Goal: Task Accomplishment & Management: Complete application form

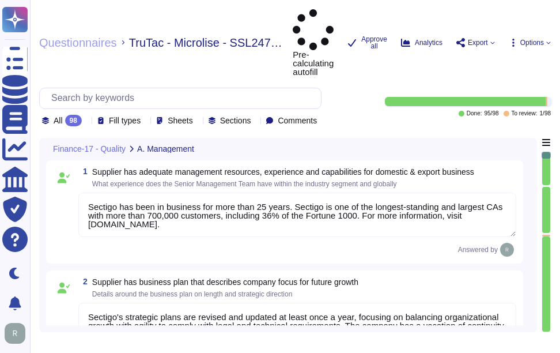
type textarea "Sectigo has been in business for more than 25 years. Sectigo is one of the long…"
type textarea "Sectigo's strategic plans are revised and updated at least once a year, focusin…"
type textarea "Safety is a critical factor at Sectigo, and we prioritize employee health and s…"
type textarea "Management conducts formal reviews of the Information Security Management Syste…"
